Goal: Navigation & Orientation: Find specific page/section

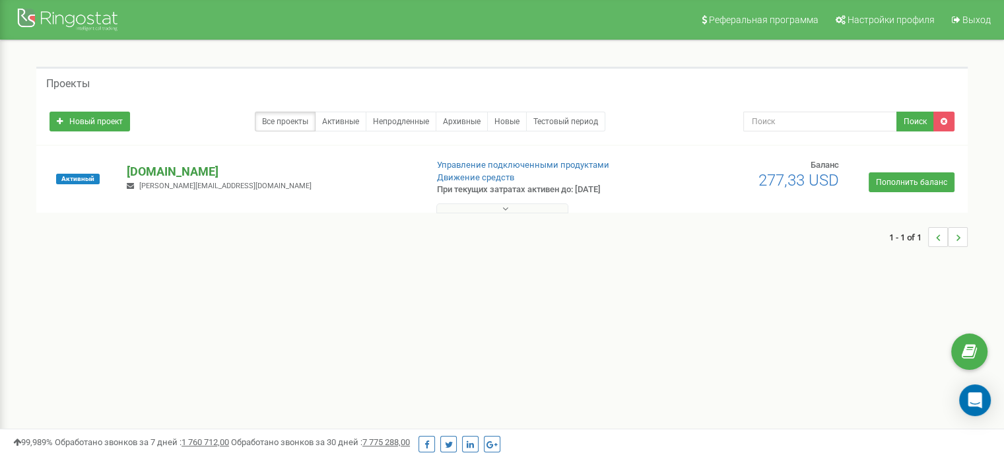
click at [168, 169] on p "[DOMAIN_NAME]" at bounding box center [271, 171] width 288 height 17
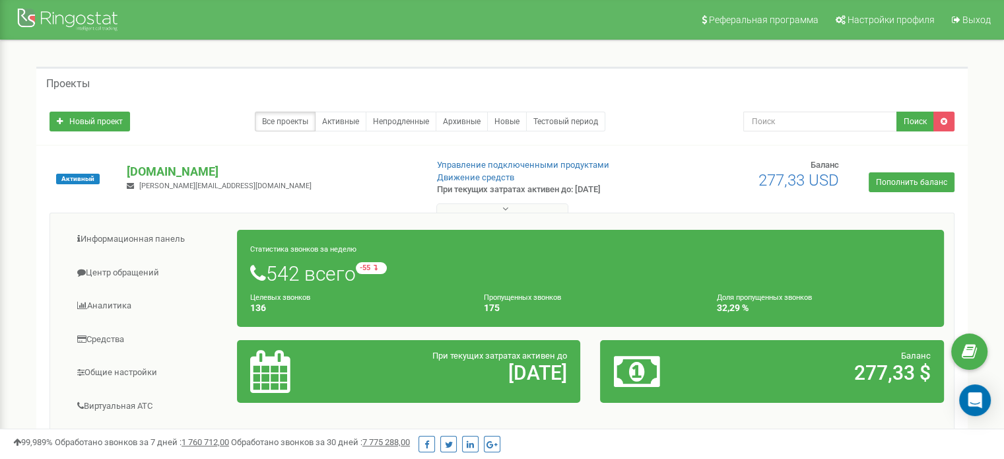
click at [498, 209] on button at bounding box center [502, 208] width 132 height 10
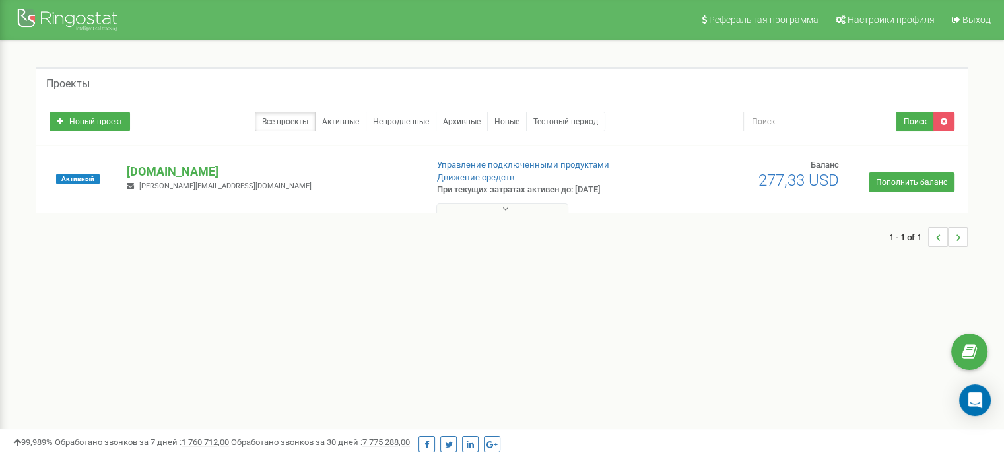
click at [498, 209] on button at bounding box center [502, 208] width 132 height 10
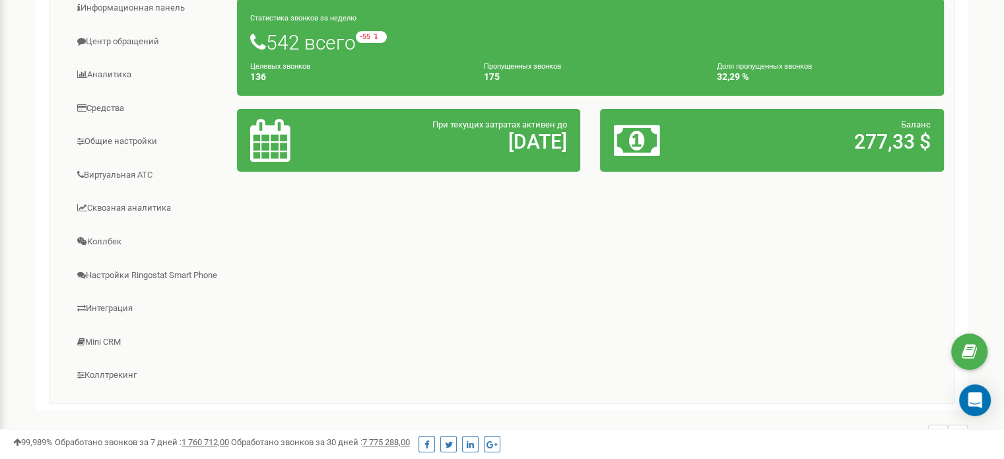
scroll to position [216, 0]
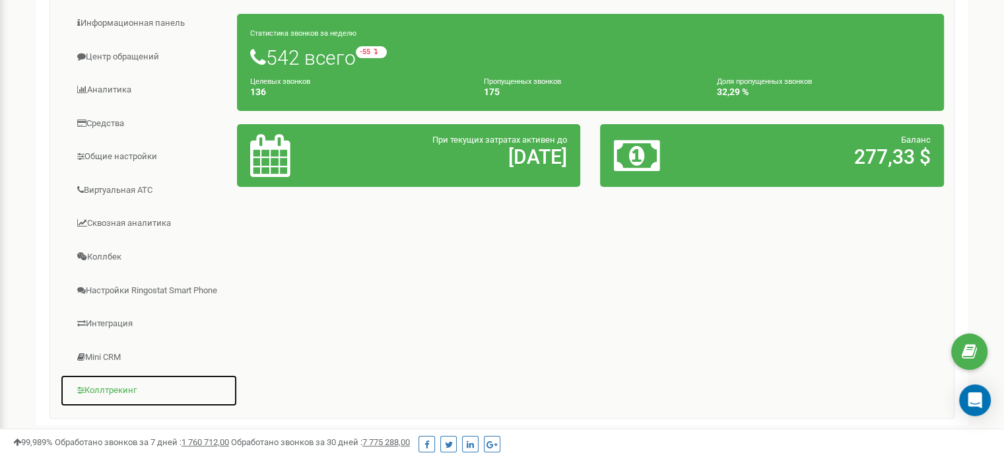
click at [98, 390] on link "Коллтрекинг" at bounding box center [148, 390] width 177 height 32
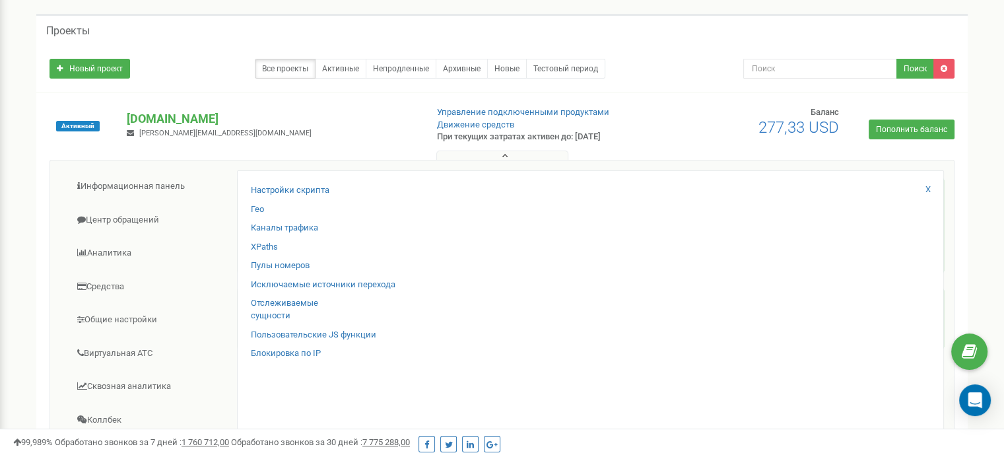
scroll to position [0, 0]
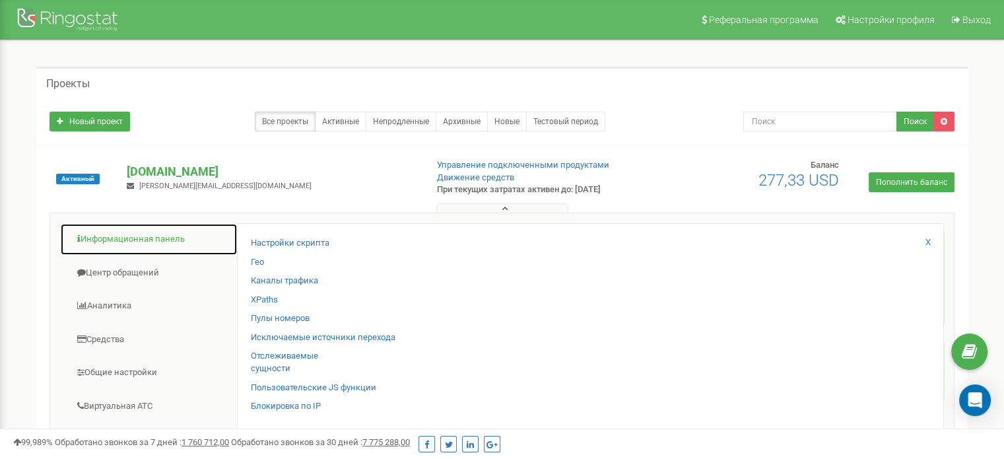
click at [140, 247] on link "Информационная панель" at bounding box center [148, 239] width 177 height 32
